Goal: Task Accomplishment & Management: Manage account settings

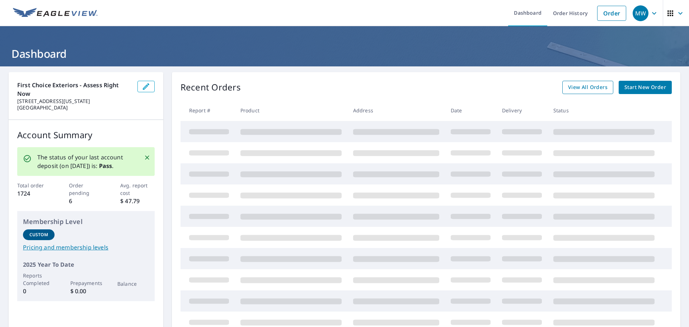
click at [585, 84] on span "View All Orders" at bounding box center [587, 87] width 39 height 9
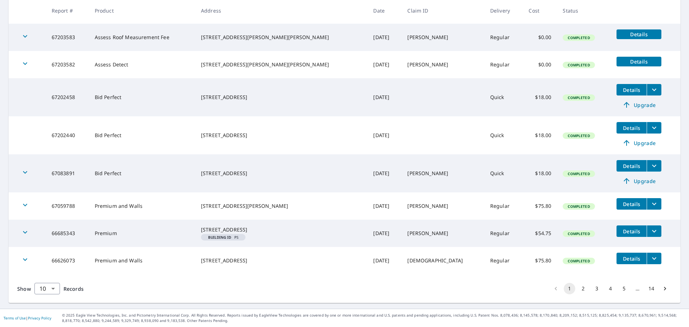
scroll to position [202, 0]
click at [576, 292] on li "2" at bounding box center [583, 288] width 14 height 11
click at [578, 288] on button "2" at bounding box center [583, 288] width 11 height 11
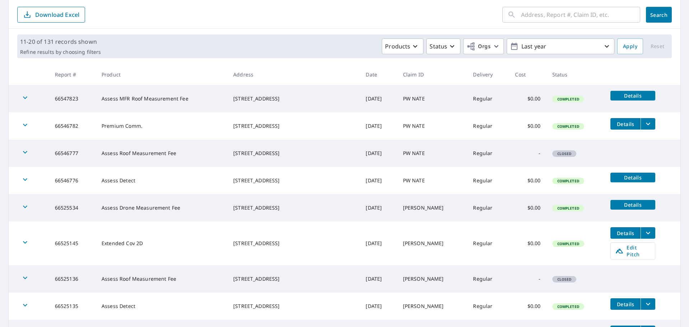
scroll to position [180, 0]
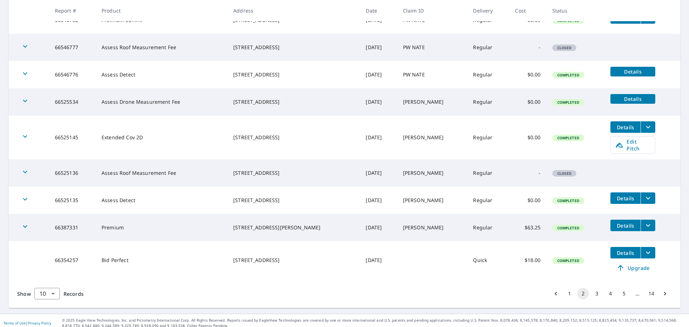
click at [597, 288] on li "3" at bounding box center [597, 293] width 14 height 11
click at [593, 289] on button "3" at bounding box center [596, 293] width 11 height 11
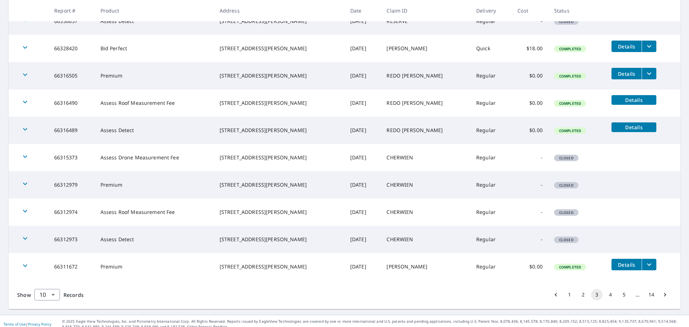
scroll to position [158, 0]
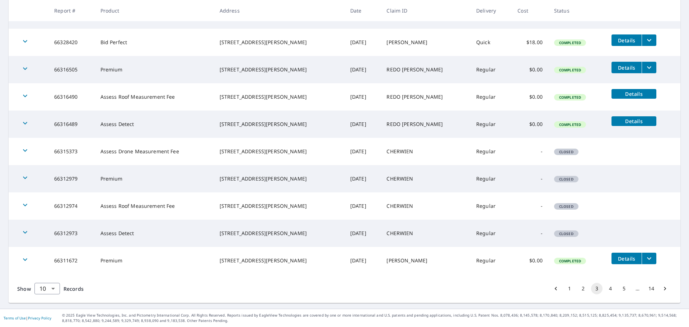
click at [606, 289] on button "4" at bounding box center [610, 288] width 11 height 11
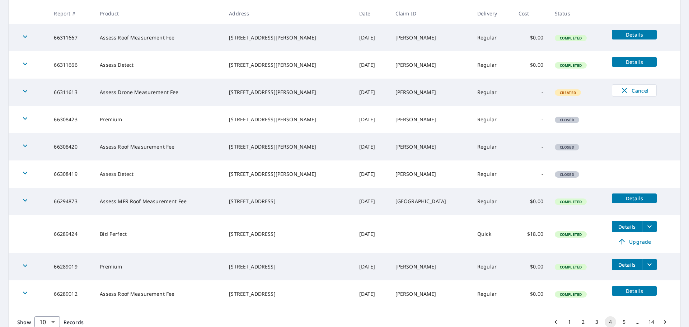
scroll to position [168, 0]
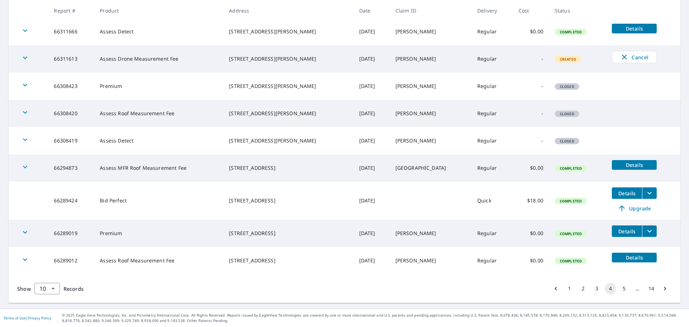
click at [645, 233] on icon "filesDropdownBtn-66289019" at bounding box center [649, 231] width 9 height 9
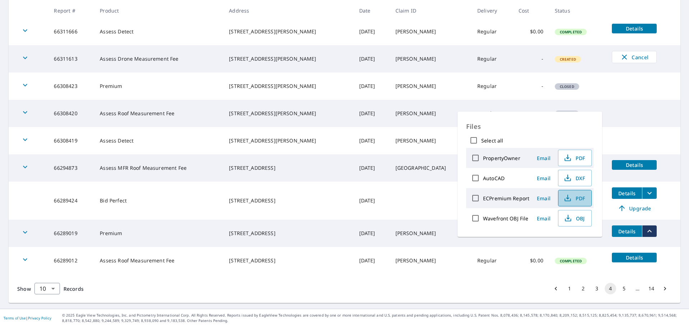
click at [562, 202] on button "PDF" at bounding box center [575, 198] width 34 height 17
